Goal: Use online tool/utility: Utilize a website feature to perform a specific function

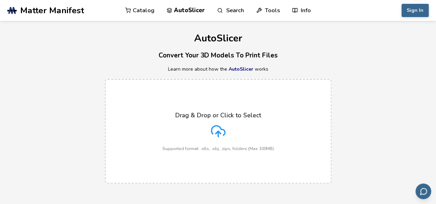
click at [88, 58] on h3 "Convert Your 3D Models To Print Files" at bounding box center [218, 55] width 436 height 11
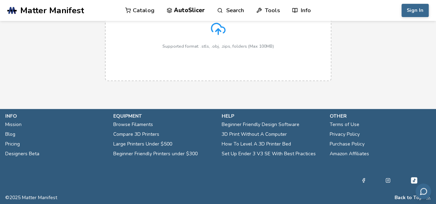
click at [15, 122] on link "Mission" at bounding box center [13, 125] width 16 height 10
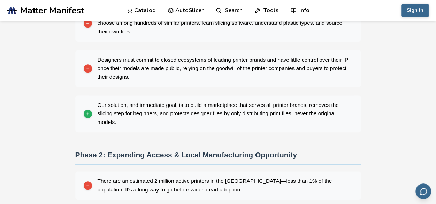
scroll to position [170, 0]
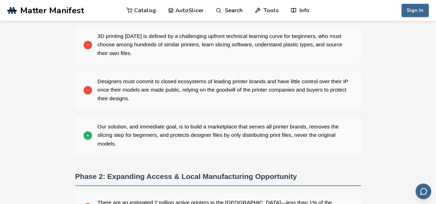
click at [15, 122] on div "Your browser does not support the video tag. We Are On A Mission To Build The W…" at bounding box center [218, 156] width 436 height 611
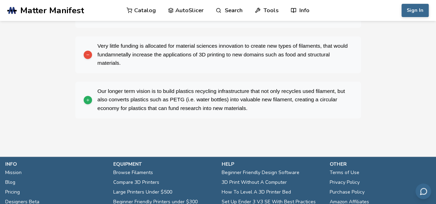
scroll to position [561, 0]
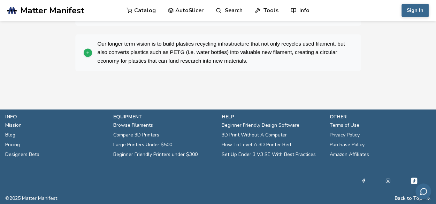
click at [348, 132] on link "Privacy Policy" at bounding box center [345, 135] width 30 height 10
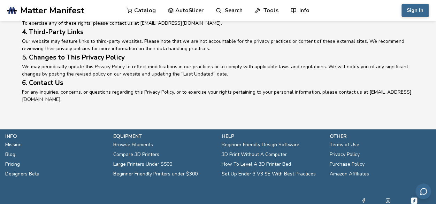
scroll to position [396, 0]
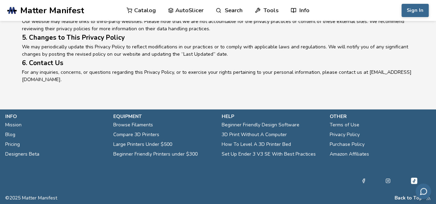
click at [352, 122] on link "Terms of Use" at bounding box center [345, 125] width 30 height 10
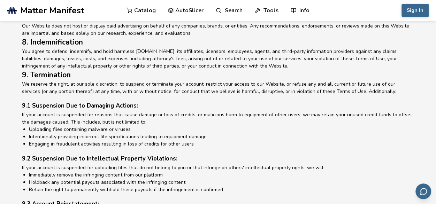
scroll to position [656, 0]
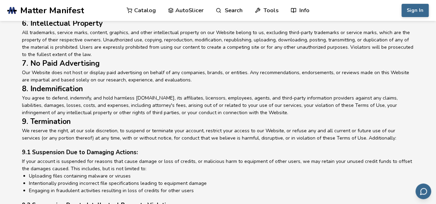
click at [156, 58] on h2 "7. No Paid Advertising" at bounding box center [218, 63] width 393 height 11
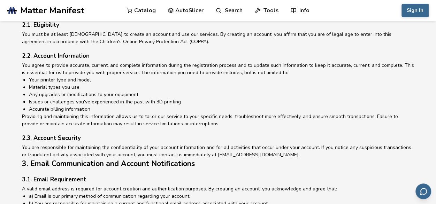
scroll to position [74, 0]
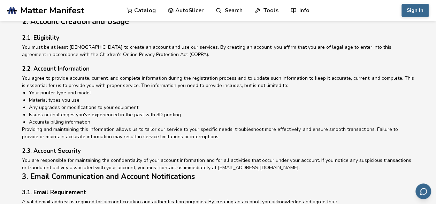
click at [186, 7] on link "AutoSlicer" at bounding box center [186, 10] width 36 height 21
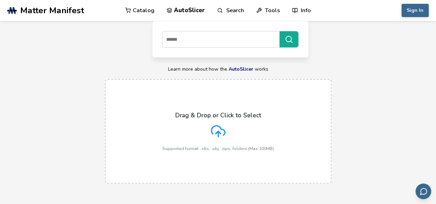
click at [188, 5] on link "AutoSlicer" at bounding box center [186, 10] width 39 height 21
click at [380, 74] on div "Drag & Drop or Click to Select Supported format: .stls, .obj, .zips, folders (M…" at bounding box center [218, 131] width 436 height 119
click at [245, 117] on p "Drag & Drop or Click to Select" at bounding box center [219, 115] width 86 height 7
click at [0, 0] on input "Drag & Drop or Click to Select Supported format: .stls, .obj, .zips, folders (M…" at bounding box center [0, 0] width 0 height 0
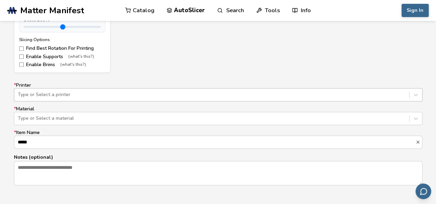
scroll to position [402, 0]
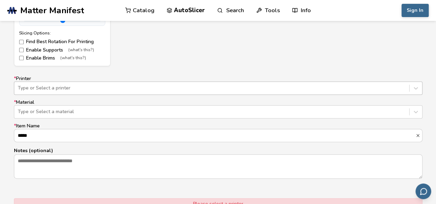
click at [135, 95] on div "* Printer Type or Select a printer * Material Type or Select a material * Item …" at bounding box center [218, 127] width 409 height 103
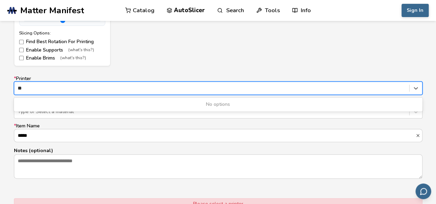
type input "*"
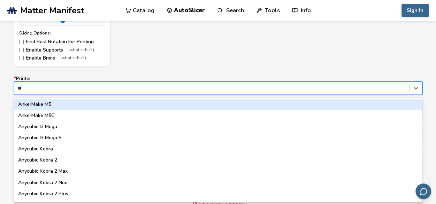
type input "***"
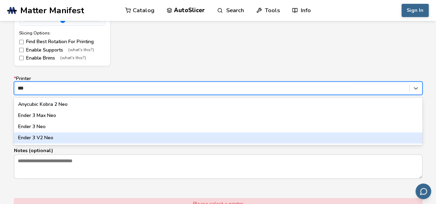
click at [61, 139] on div "Ender 3 V2 Neo" at bounding box center [218, 138] width 409 height 11
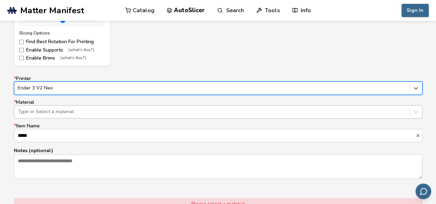
click at [87, 114] on div at bounding box center [212, 112] width 388 height 7
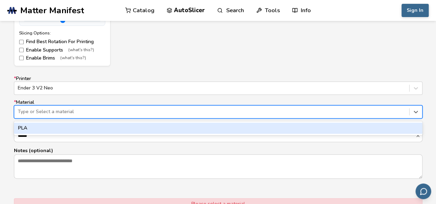
click at [82, 127] on div "PLA" at bounding box center [218, 128] width 409 height 11
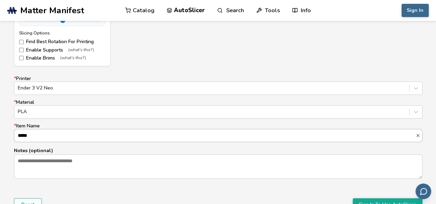
click at [83, 141] on input "*****" at bounding box center [215, 135] width 402 height 13
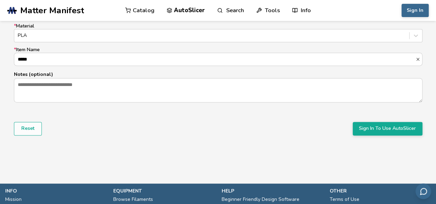
scroll to position [480, 0]
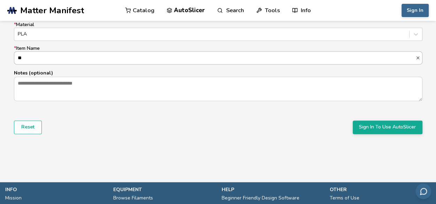
type input "*"
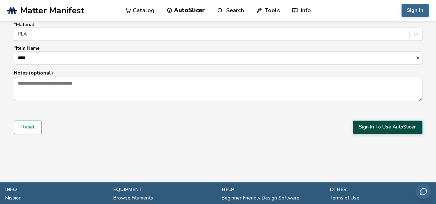
type input "****"
click at [372, 125] on button "Sign In To Use AutoSlicer" at bounding box center [388, 127] width 70 height 13
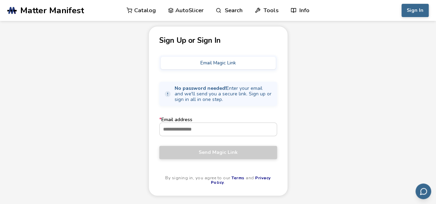
scroll to position [29, 0]
click at [241, 63] on button "Email Magic Link" at bounding box center [218, 63] width 115 height 13
click at [197, 129] on input "* Email address" at bounding box center [218, 130] width 117 height 13
paste input "**********"
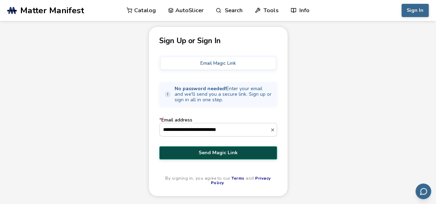
type input "**********"
click at [224, 148] on button "Send Magic Link" at bounding box center [218, 153] width 118 height 13
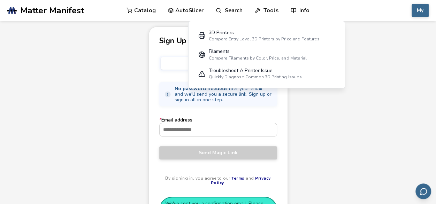
click at [365, 119] on div "Sign Up or Sign In Email Magic Link No password needed! Enter your email and we…" at bounding box center [218, 130] width 436 height 207
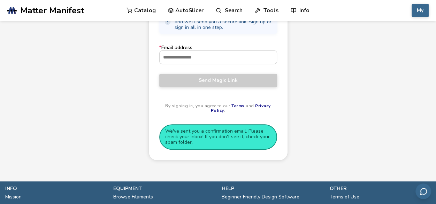
scroll to position [0, 0]
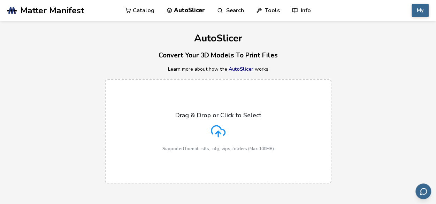
scroll to position [103, 0]
click at [190, 126] on div "Drag & Drop or Click to Select Supported format: .stls, .obj, .zips, folders (M…" at bounding box center [219, 131] width 112 height 39
click at [0, 0] on input "Drag & Drop or Click to Select Supported format: .stls, .obj, .zips, folders (M…" at bounding box center [0, 0] width 0 height 0
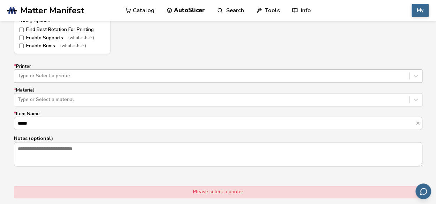
scroll to position [415, 0]
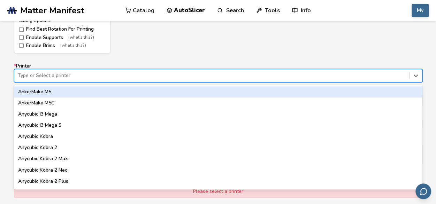
click at [98, 77] on div at bounding box center [212, 75] width 388 height 7
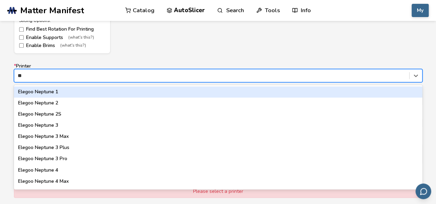
type input "***"
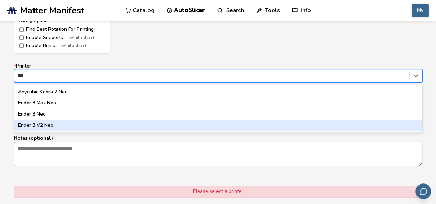
click at [62, 126] on div "Ender 3 V2 Neo" at bounding box center [218, 125] width 409 height 11
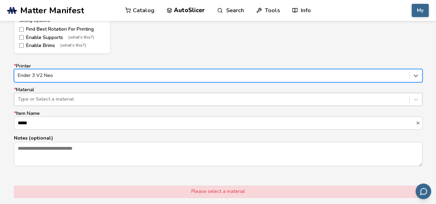
click at [61, 97] on div at bounding box center [212, 99] width 388 height 7
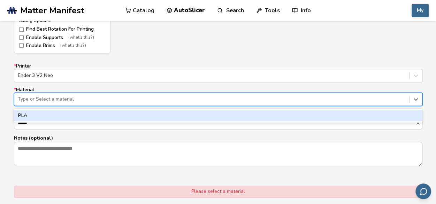
click at [51, 115] on div "PLA" at bounding box center [218, 115] width 409 height 11
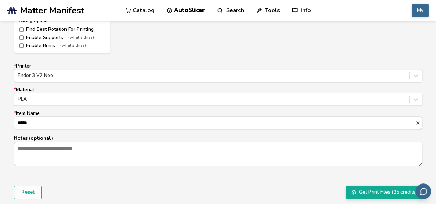
drag, startPoint x: 47, startPoint y: 125, endPoint x: -6, endPoint y: 117, distance: 53.7
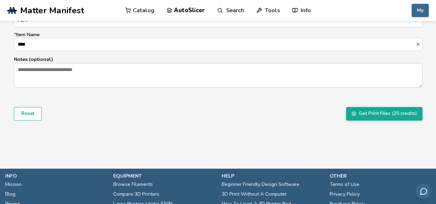
scroll to position [487, 0]
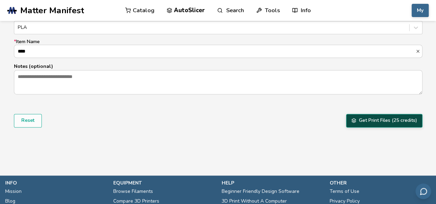
type input "****"
click at [375, 118] on button "Get Print Files (25 credits)" at bounding box center [384, 120] width 76 height 13
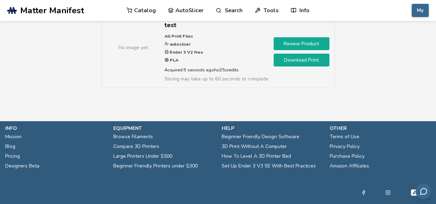
scroll to position [36, 0]
click at [15, 156] on link "Pricing" at bounding box center [12, 157] width 15 height 10
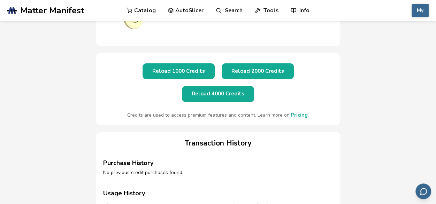
scroll to position [60, 0]
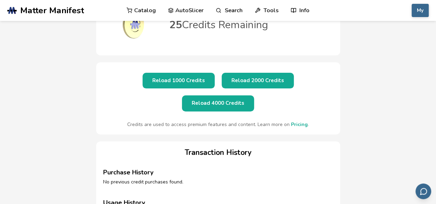
click at [143, 87] on button "Reload 1000 Credits" at bounding box center [179, 81] width 72 height 16
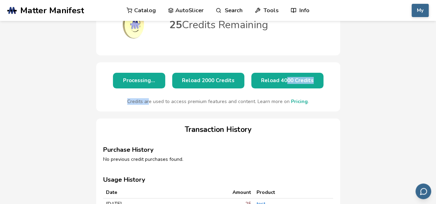
drag, startPoint x: 152, startPoint y: 105, endPoint x: 287, endPoint y: 80, distance: 137.1
click at [287, 80] on div "Processing... Reload 2000 Credits Reload 4000 Credits Credits are used to acces…" at bounding box center [218, 86] width 244 height 49
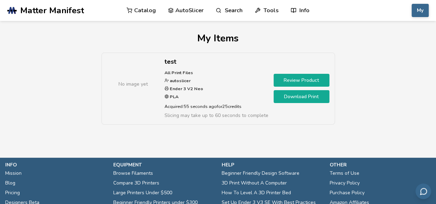
click at [312, 94] on link "Download Print" at bounding box center [302, 96] width 56 height 13
